Goal: Browse casually: Explore the website without a specific task or goal

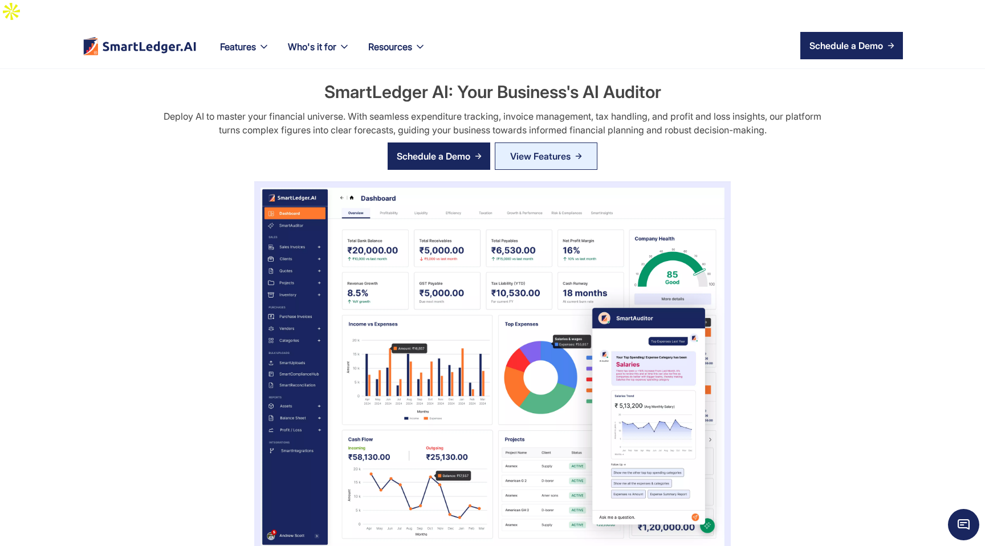
click at [507, 80] on h2 "SmartLedger AI: Your Business's AI Auditor" at bounding box center [492, 92] width 337 height 24
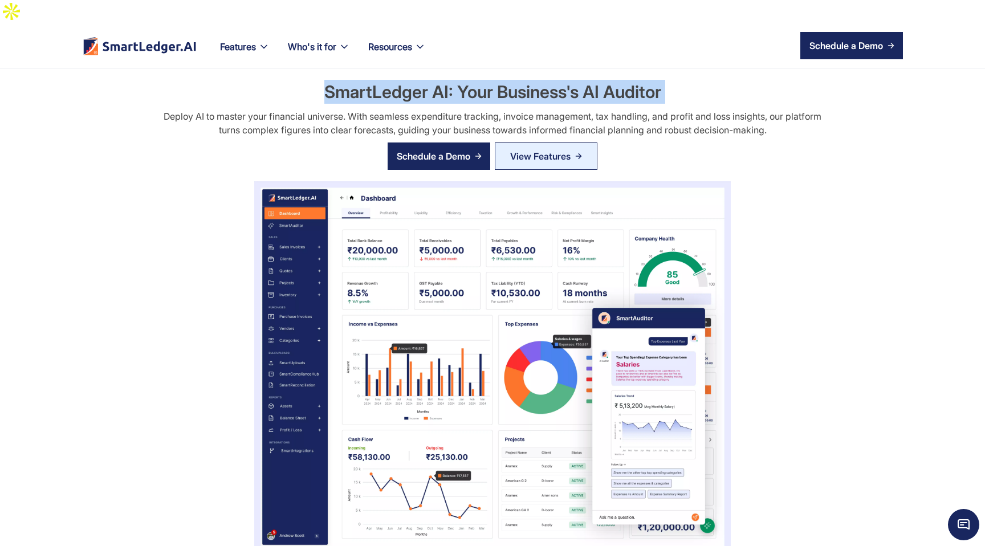
click at [507, 80] on h2 "SmartLedger AI: Your Business's AI Auditor" at bounding box center [492, 92] width 337 height 24
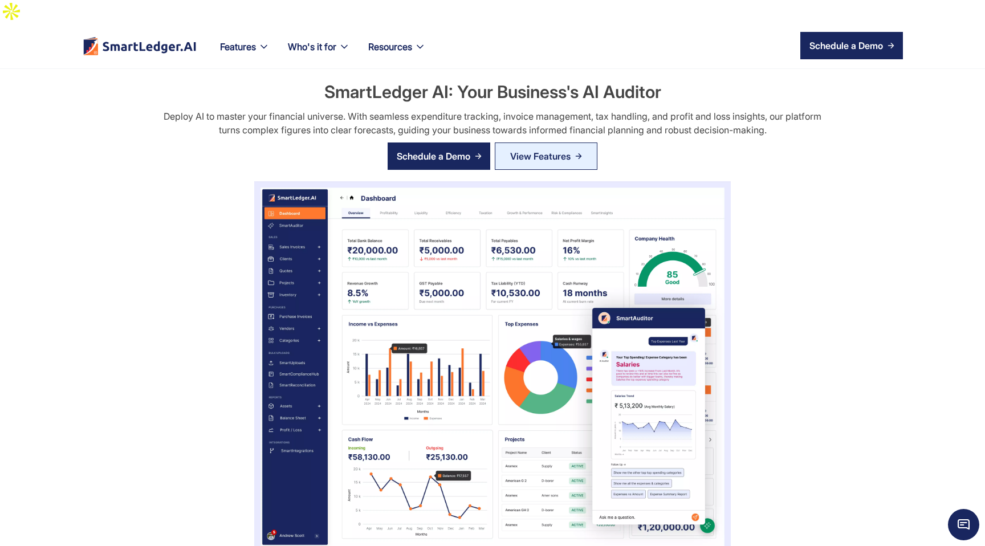
click at [507, 80] on h2 "SmartLedger AI: Your Business's AI Auditor" at bounding box center [492, 92] width 337 height 24
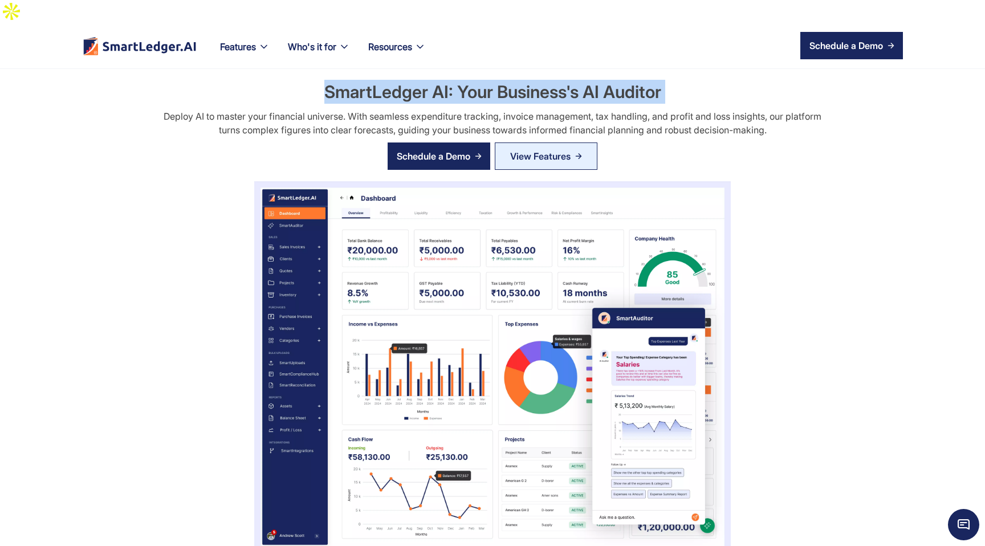
click at [507, 80] on h2 "SmartLedger AI: Your Business's AI Auditor" at bounding box center [492, 92] width 337 height 24
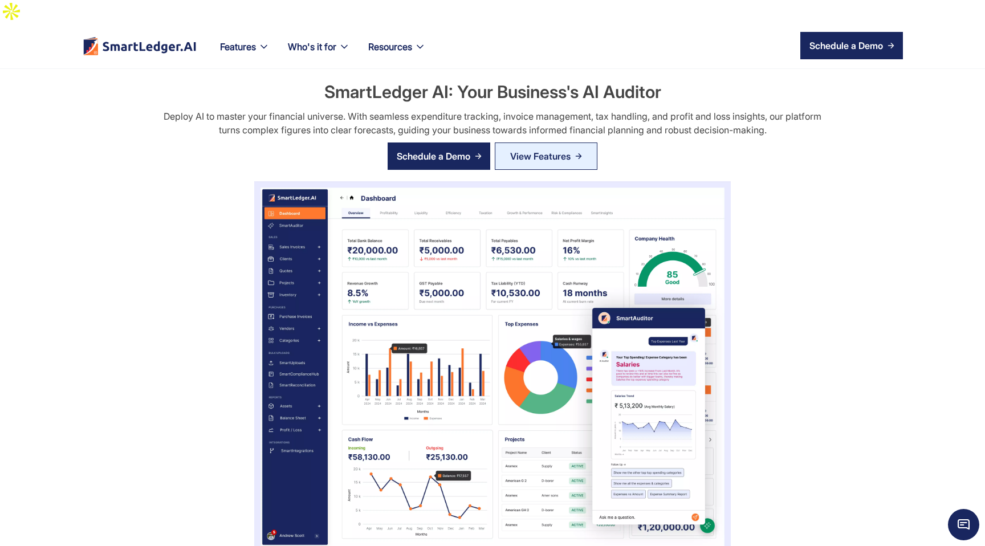
click at [507, 80] on h2 "SmartLedger AI: Your Business's AI Auditor" at bounding box center [492, 92] width 337 height 24
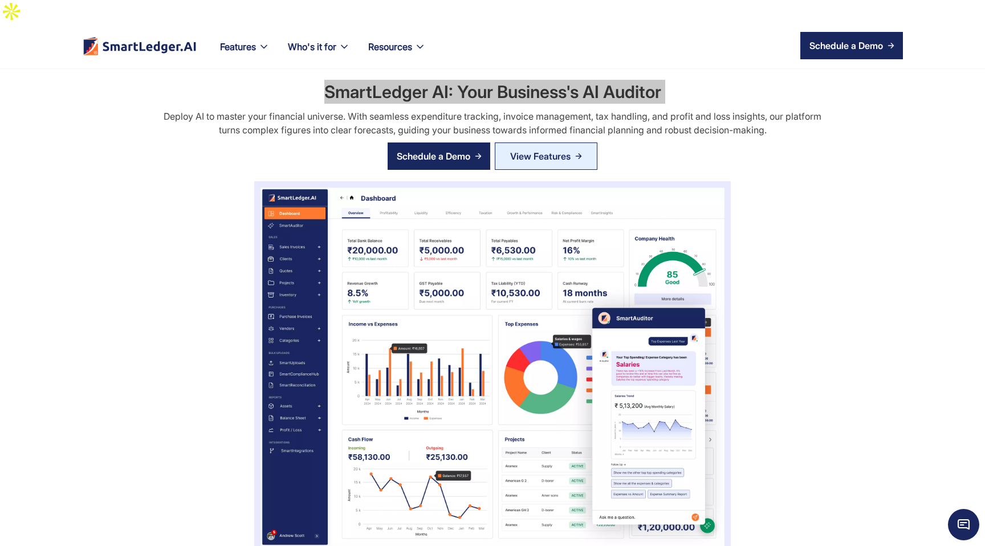
click at [455, 80] on h2 "SmartLedger AI: Your Business's AI Auditor" at bounding box center [492, 92] width 337 height 24
